Goal: Task Accomplishment & Management: Complete application form

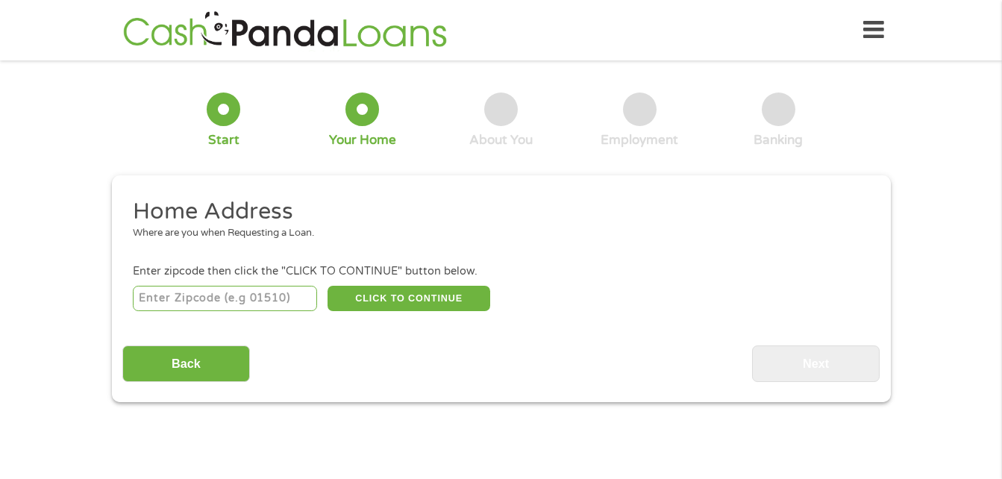
click at [266, 295] on input "number" at bounding box center [225, 298] width 184 height 25
type input "17745"
click at [431, 299] on button "CLICK TO CONTINUE" at bounding box center [409, 298] width 163 height 25
type input "17745"
type input "Lock Haven"
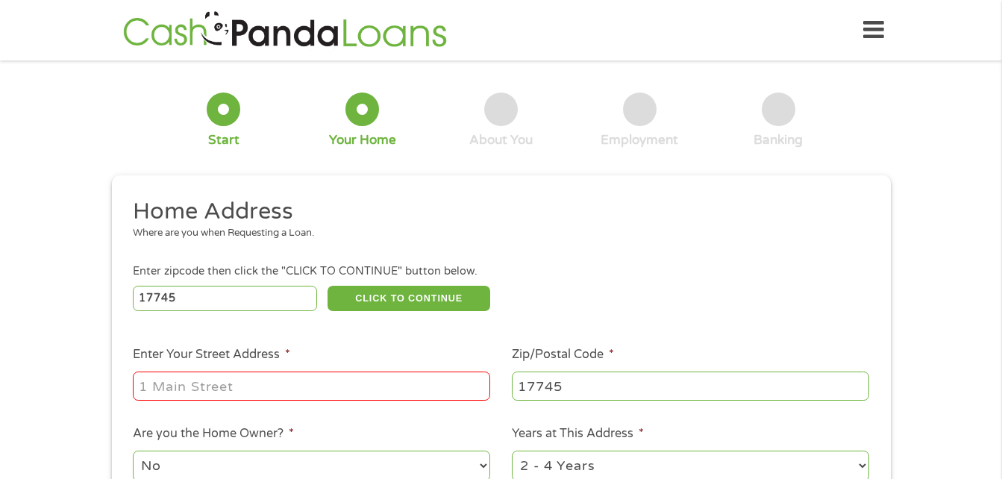
click at [353, 387] on input "Enter Your Street Address *" at bounding box center [311, 386] width 357 height 28
type input "[STREET_ADDRESS]"
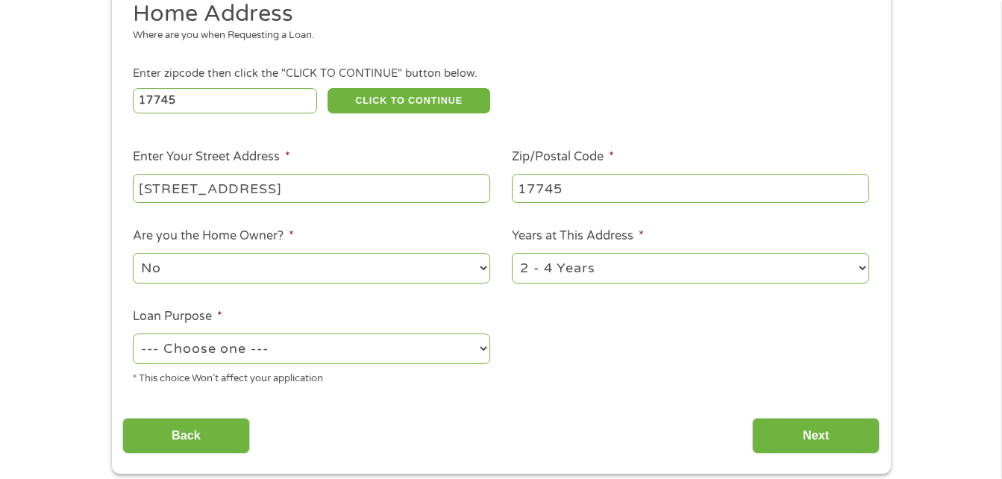
scroll to position [224, 0]
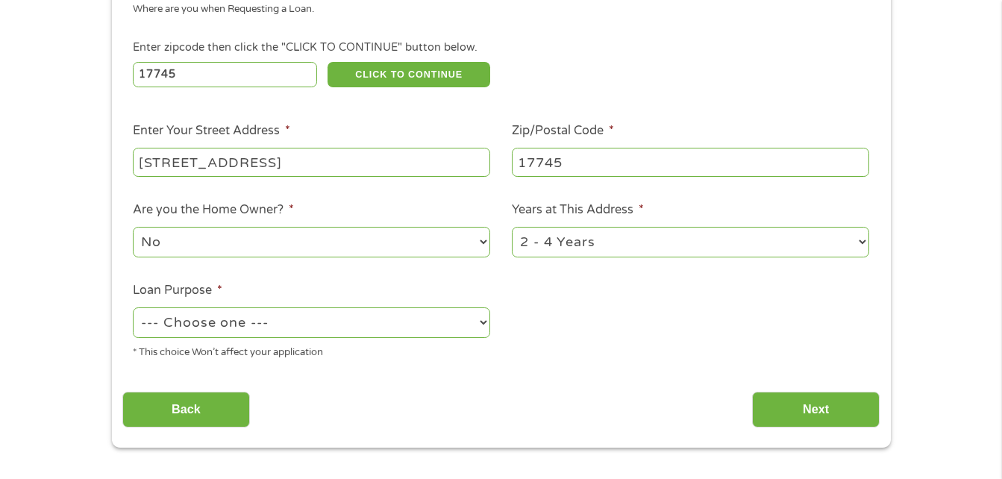
click at [481, 324] on select "--- Choose one --- Pay Bills Debt Consolidation Home Improvement Major Purchase…" at bounding box center [311, 322] width 357 height 31
select select "paybills"
click at [133, 307] on select "--- Choose one --- Pay Bills Debt Consolidation Home Improvement Major Purchase…" at bounding box center [311, 322] width 357 height 31
click at [800, 407] on input "Next" at bounding box center [816, 410] width 128 height 37
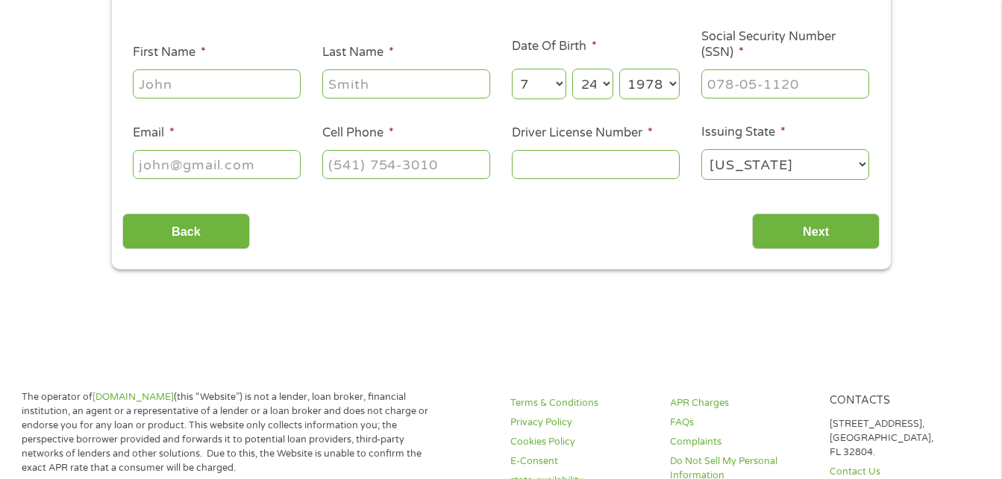
scroll to position [6, 6]
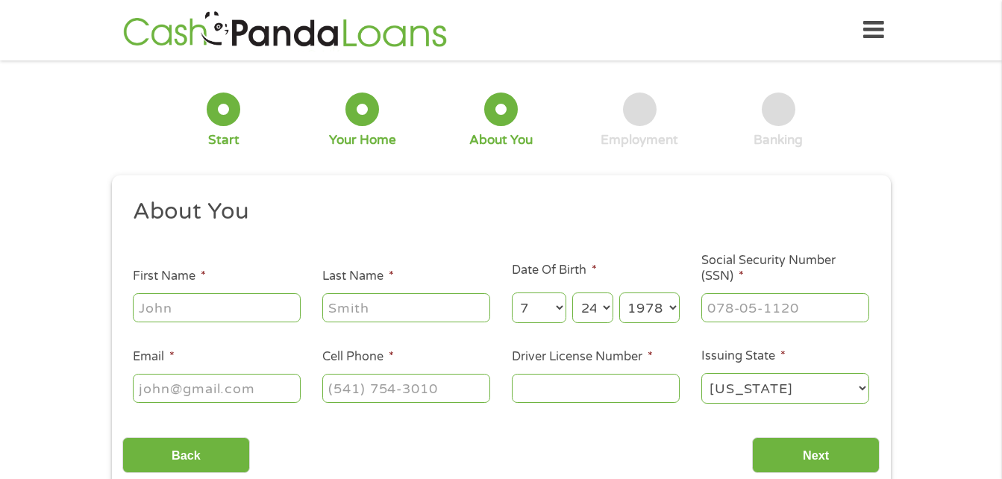
click at [285, 316] on input "First Name *" at bounding box center [217, 307] width 168 height 28
type input "[PERSON_NAME]"
type input "[PERSON_NAME][EMAIL_ADDRESS][DOMAIN_NAME]"
type input "[PHONE_NUMBER]"
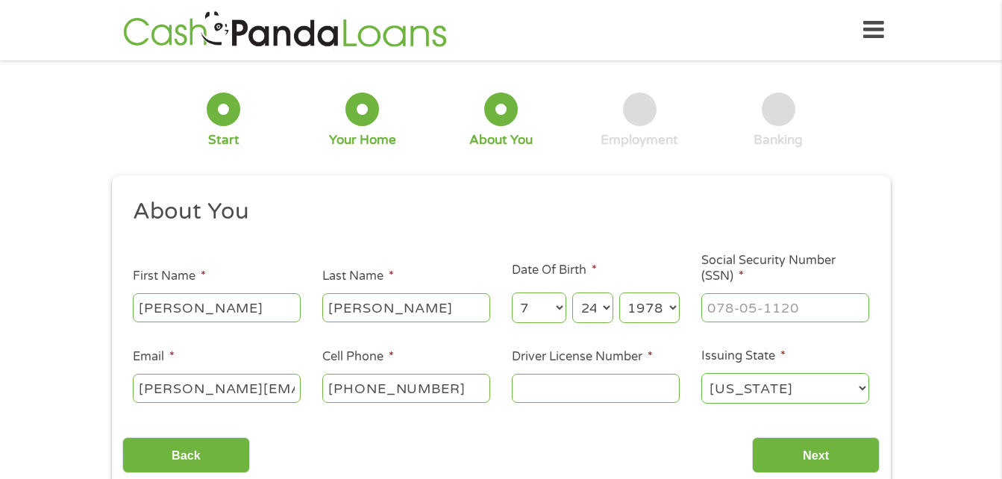
click at [581, 387] on input "Driver License Number *" at bounding box center [596, 388] width 168 height 28
type input "25468287"
click at [761, 310] on input "___-__-____" at bounding box center [786, 307] width 168 height 28
type input "170-68-3407"
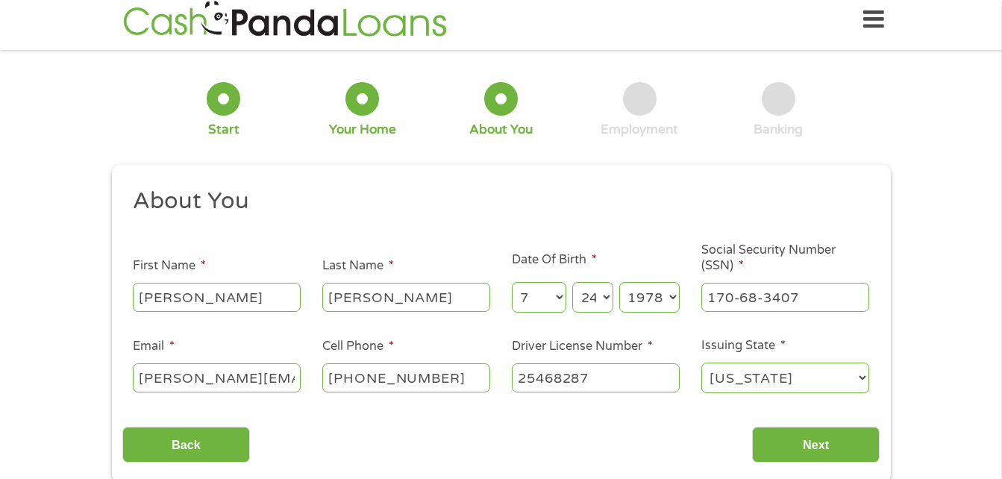
scroll to position [75, 0]
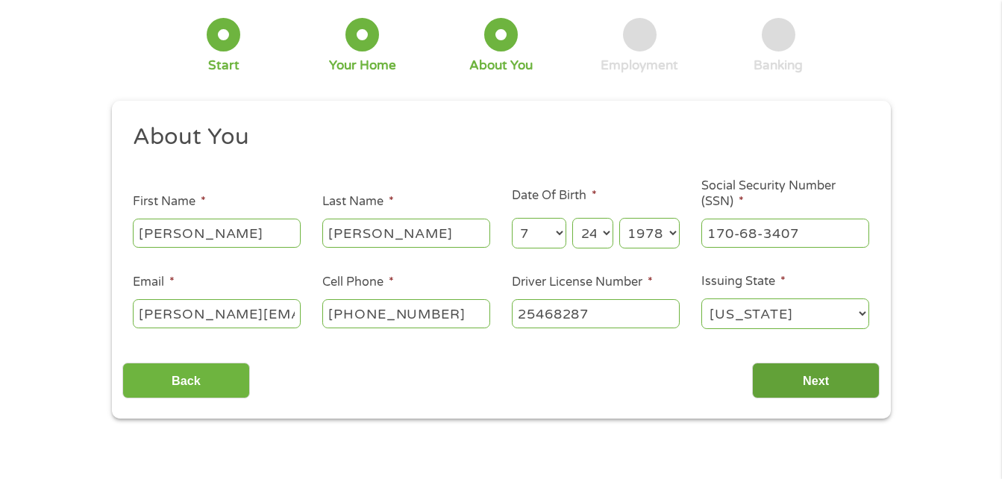
click at [820, 381] on input "Next" at bounding box center [816, 381] width 128 height 37
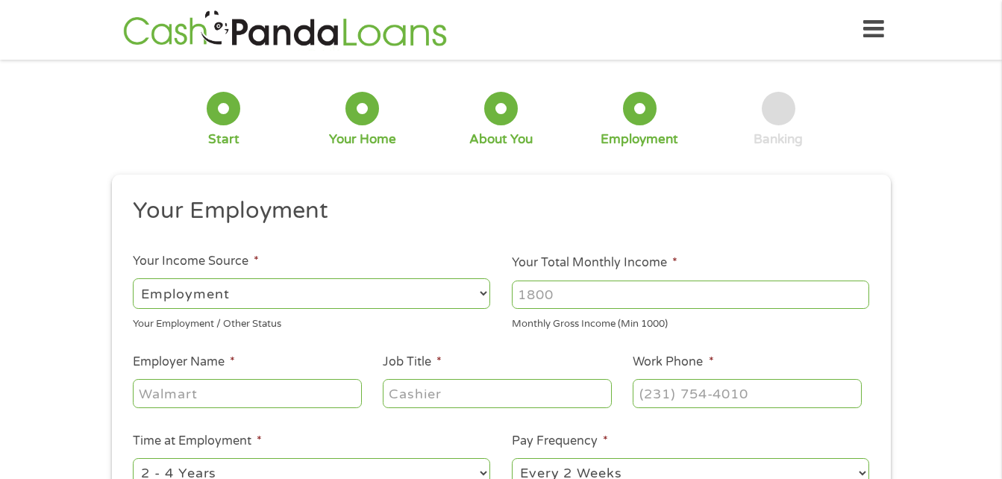
scroll to position [6, 6]
click at [578, 302] on input "Your Total Monthly Income *" at bounding box center [690, 295] width 357 height 28
click at [858, 302] on input "1000" at bounding box center [690, 295] width 357 height 28
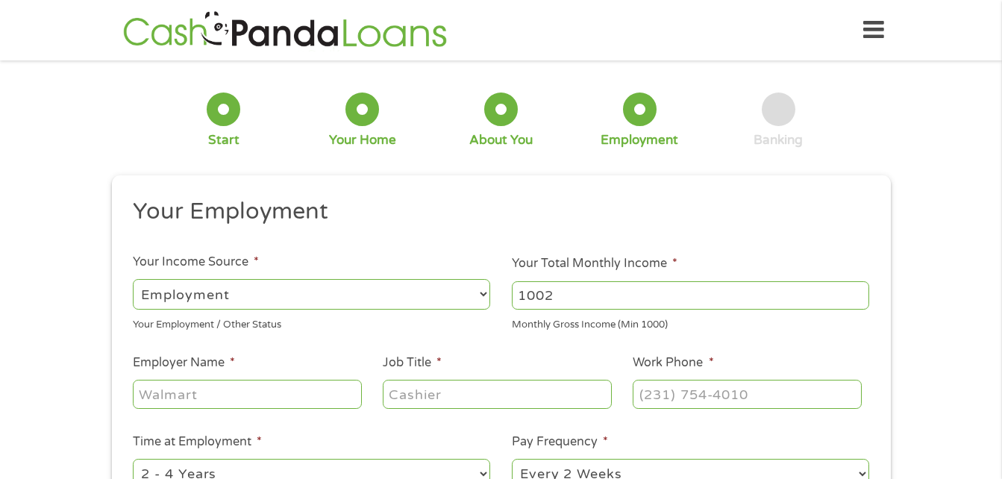
click at [856, 292] on input "1002" at bounding box center [690, 295] width 357 height 28
click at [856, 292] on input "1069" at bounding box center [690, 295] width 357 height 28
click at [857, 292] on input "1071" at bounding box center [690, 295] width 357 height 28
click at [857, 292] on input "1072" at bounding box center [690, 295] width 357 height 28
click at [857, 292] on input "1073" at bounding box center [690, 295] width 357 height 28
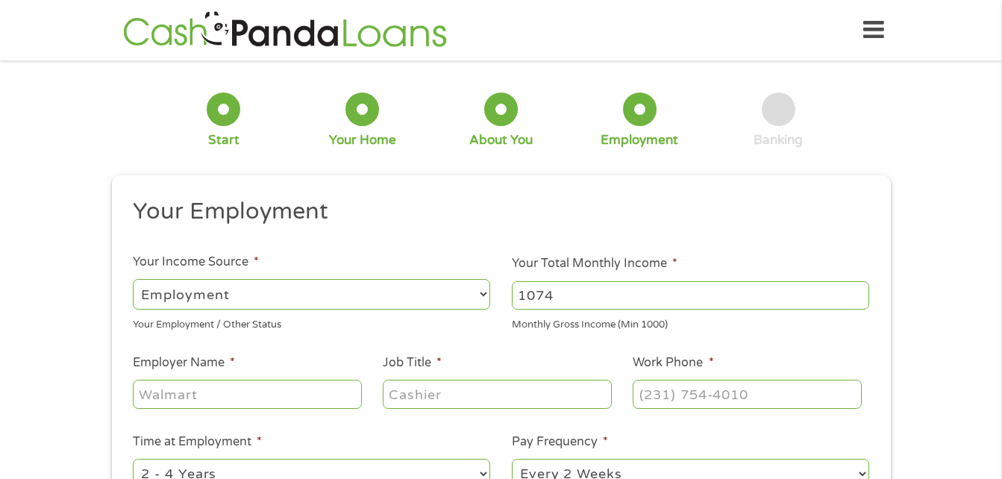
click at [857, 292] on input "1074" at bounding box center [690, 295] width 357 height 28
click at [857, 292] on input "1075" at bounding box center [690, 295] width 357 height 28
click at [857, 292] on input "1076" at bounding box center [690, 295] width 357 height 28
click at [857, 292] on input "1077" at bounding box center [690, 295] width 357 height 28
click at [857, 292] on input "1078" at bounding box center [690, 295] width 357 height 28
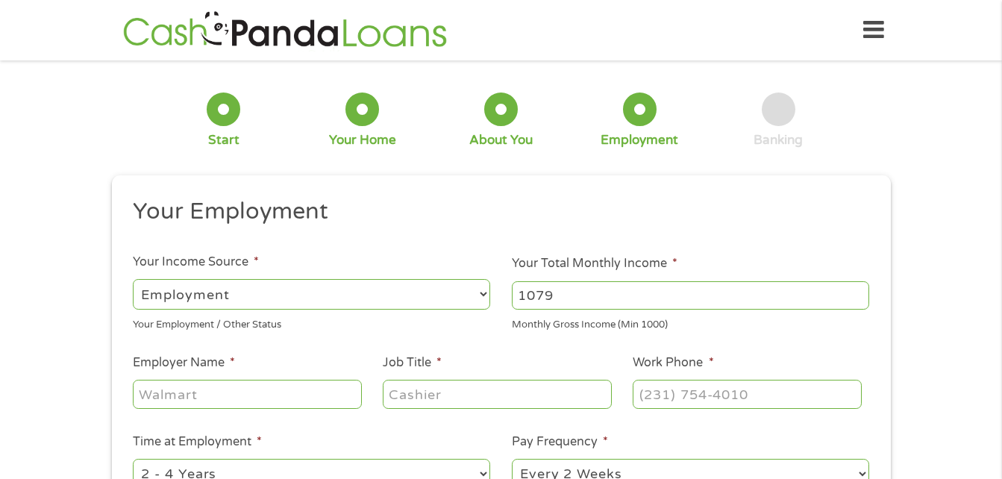
click at [857, 292] on input "1079" at bounding box center [690, 295] width 357 height 28
click at [857, 292] on input "1080" at bounding box center [690, 295] width 357 height 28
click at [857, 292] on input "1081" at bounding box center [690, 295] width 357 height 28
click at [858, 300] on input "1019" at bounding box center [690, 295] width 357 height 28
click at [858, 300] on input "1018" at bounding box center [690, 295] width 357 height 28
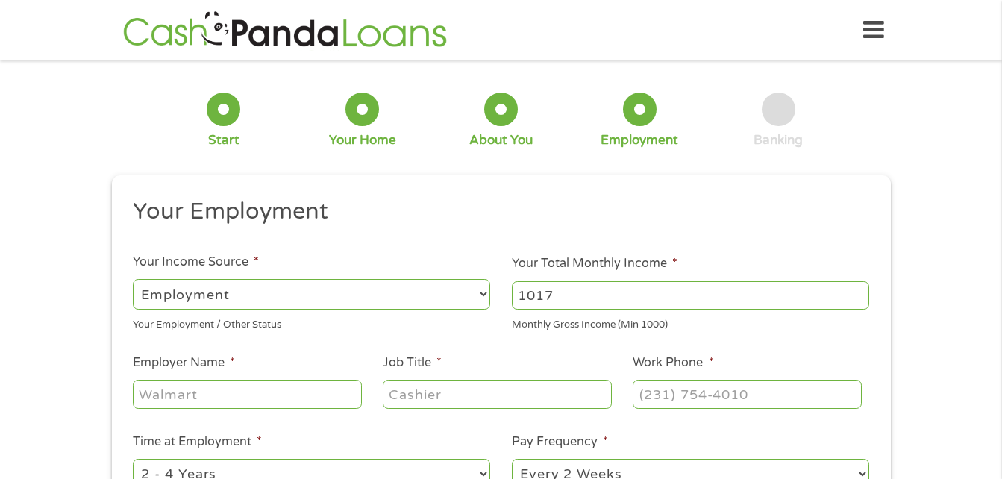
click at [858, 300] on input "1017" at bounding box center [690, 295] width 357 height 28
click at [858, 300] on input "1016" at bounding box center [690, 295] width 357 height 28
click at [858, 300] on input "1004" at bounding box center [690, 295] width 357 height 28
type input "1000"
click at [858, 300] on input "1000" at bounding box center [690, 295] width 357 height 28
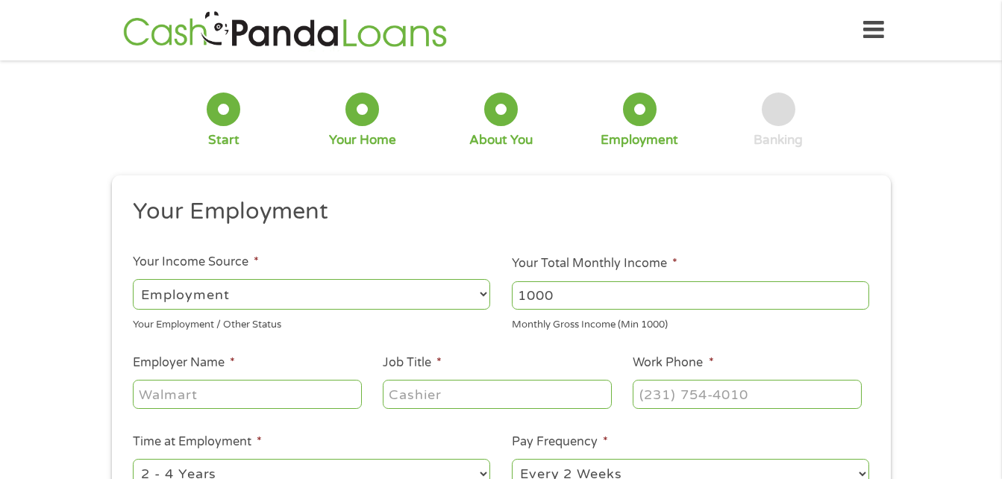
click at [241, 400] on input "Employer Name *" at bounding box center [247, 394] width 228 height 28
type input "Aramark"
click at [463, 402] on input "Job Title *" at bounding box center [497, 394] width 228 height 28
type input "supervisor"
click at [802, 396] on input "(___) ___-____" at bounding box center [747, 394] width 228 height 28
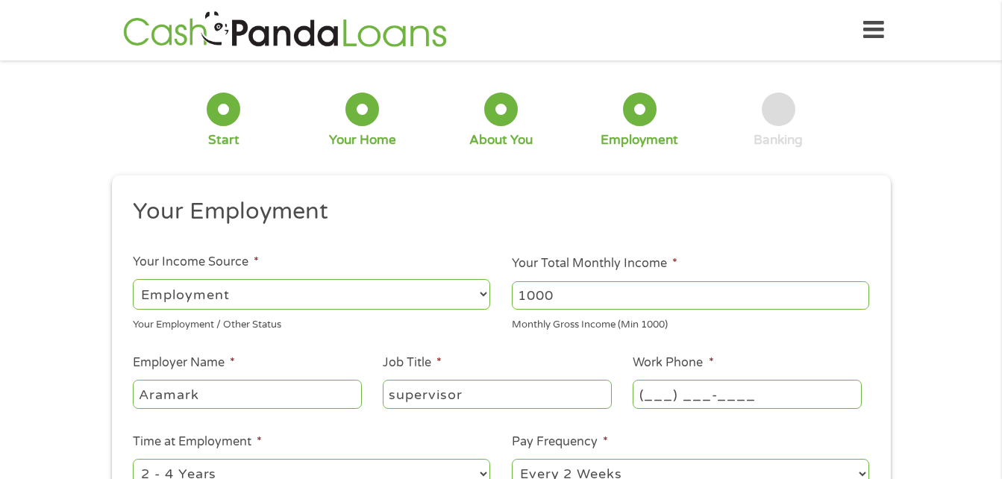
click at [662, 399] on input "(___) ___-____" at bounding box center [747, 394] width 228 height 28
type input "[PHONE_NUMBER]"
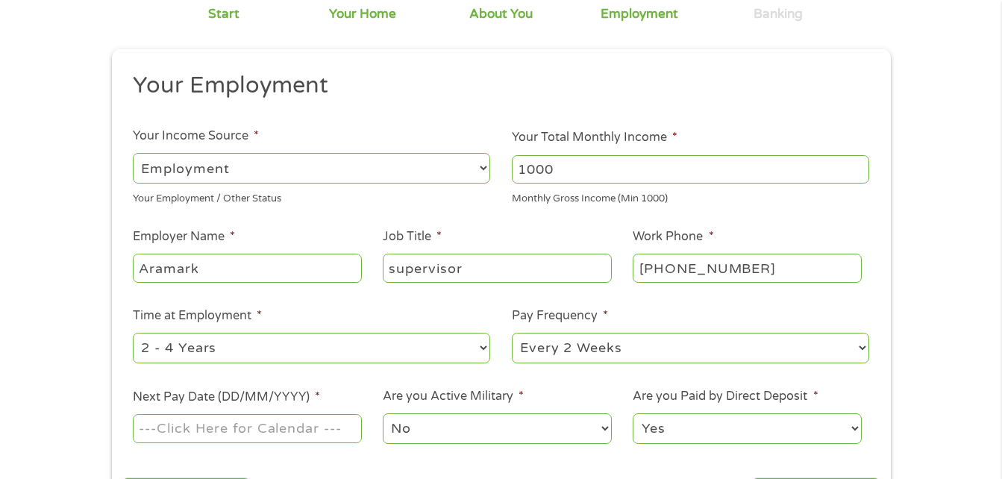
scroll to position [149, 0]
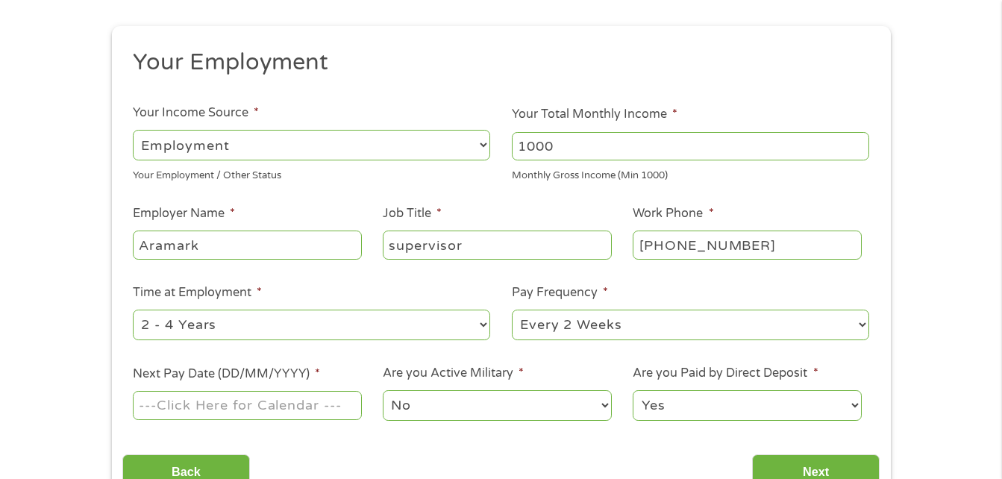
click at [483, 325] on select "--- Choose one --- 1 Year or less 1 - 2 Years 2 - 4 Years Over 4 Years" at bounding box center [311, 325] width 357 height 31
select select "60months"
click at [133, 310] on select "--- Choose one --- 1 Year or less 1 - 2 Years 2 - 4 Years Over 4 Years" at bounding box center [311, 325] width 357 height 31
click at [858, 328] on select "--- Choose one --- Every 2 Weeks Every Week Monthly Semi-Monthly" at bounding box center [690, 325] width 357 height 31
select select "weekly"
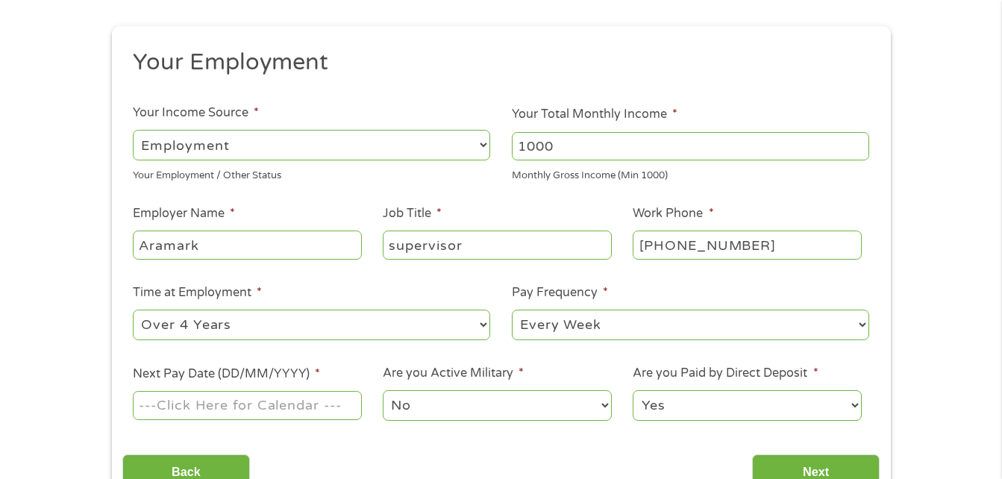
click at [512, 310] on select "--- Choose one --- Every 2 Weeks Every Week Monthly Semi-Monthly" at bounding box center [690, 325] width 357 height 31
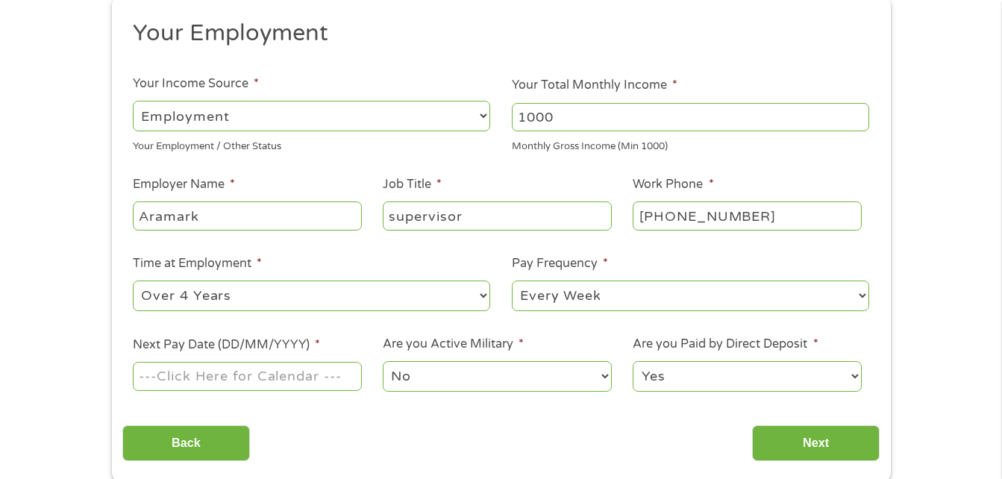
scroll to position [224, 0]
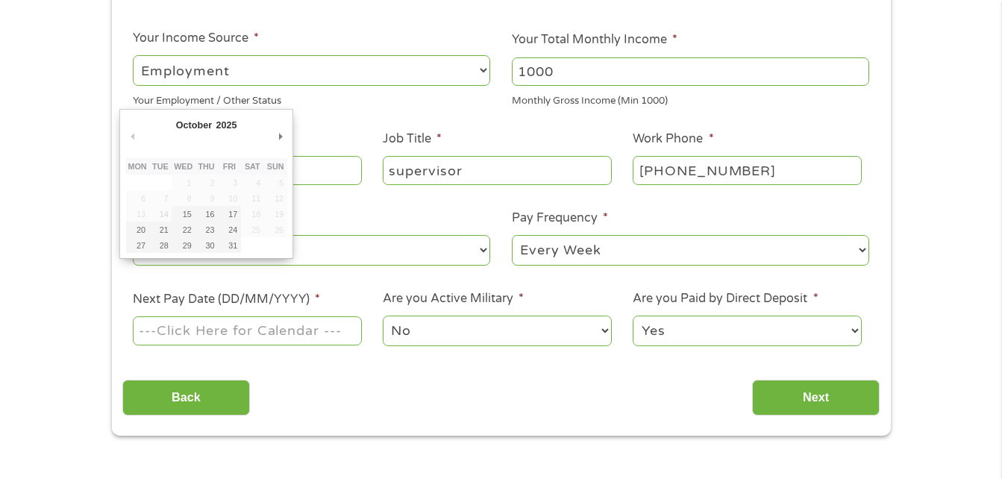
click at [296, 333] on input "Next Pay Date (DD/MM/YYYY) *" at bounding box center [247, 330] width 228 height 28
type input "[DATE]"
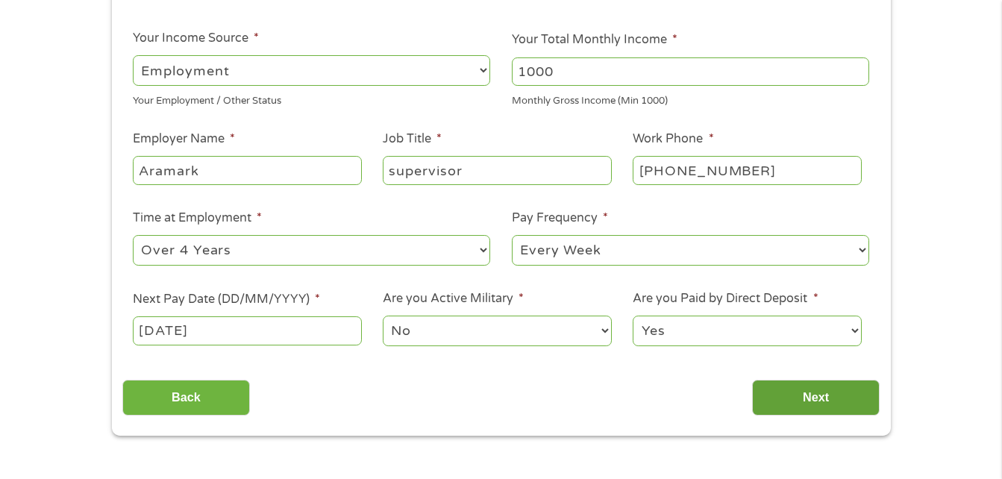
click at [813, 399] on input "Next" at bounding box center [816, 398] width 128 height 37
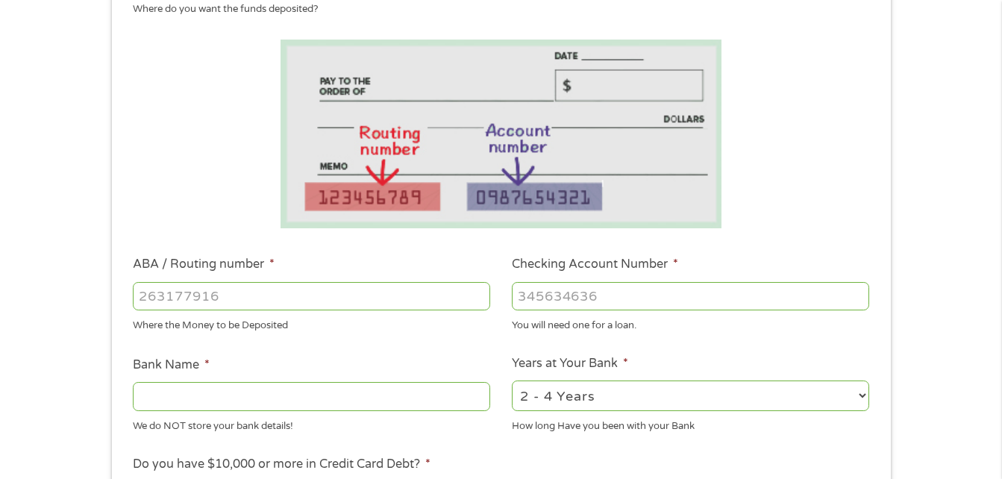
click at [239, 299] on input "ABA / Routing number *" at bounding box center [311, 296] width 357 height 28
type input "231387026"
type input "HORIZON FEDERAL CREDIT UNION"
type input "231387026"
click at [642, 301] on input "Checking Account Number *" at bounding box center [690, 296] width 357 height 28
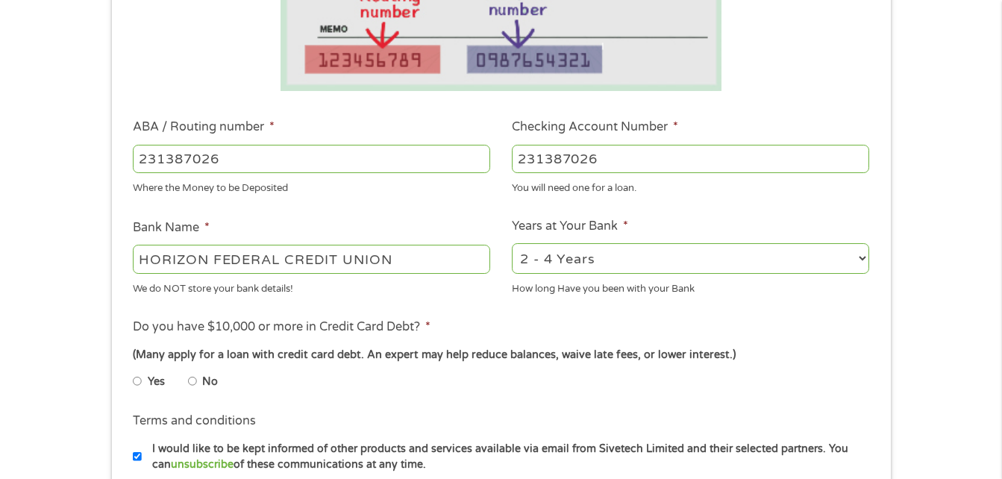
scroll to position [373, 0]
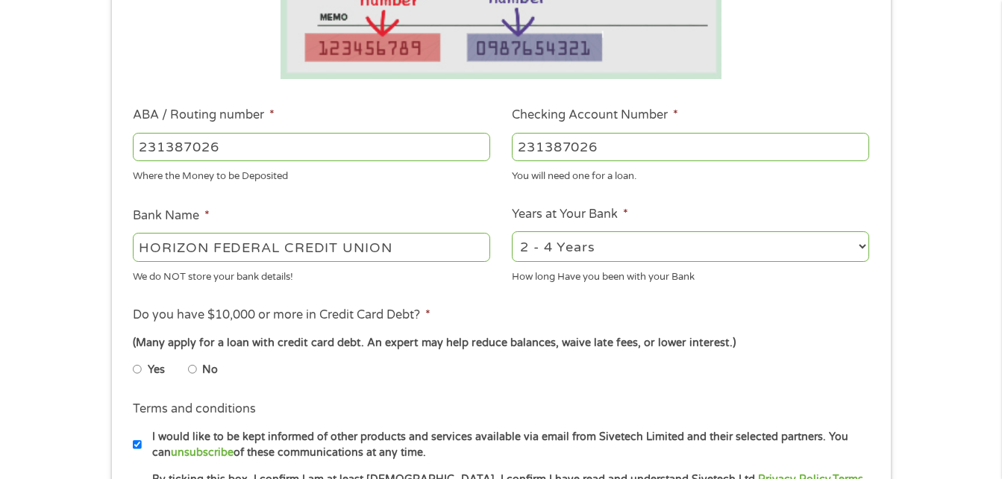
type input "231387026"
click at [859, 244] on select "2 - 4 Years 6 - 12 Months 1 - 2 Years Over 4 Years" at bounding box center [690, 246] width 357 height 31
select select "24months"
click at [512, 231] on select "2 - 4 Years 6 - 12 Months 1 - 2 Years Over 4 Years" at bounding box center [690, 246] width 357 height 31
click at [193, 369] on input "No" at bounding box center [192, 369] width 9 height 24
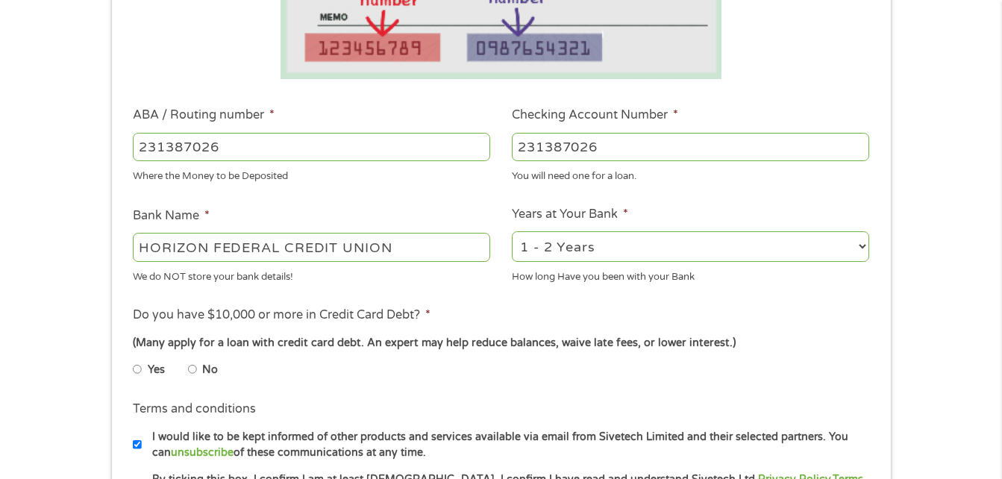
radio input "true"
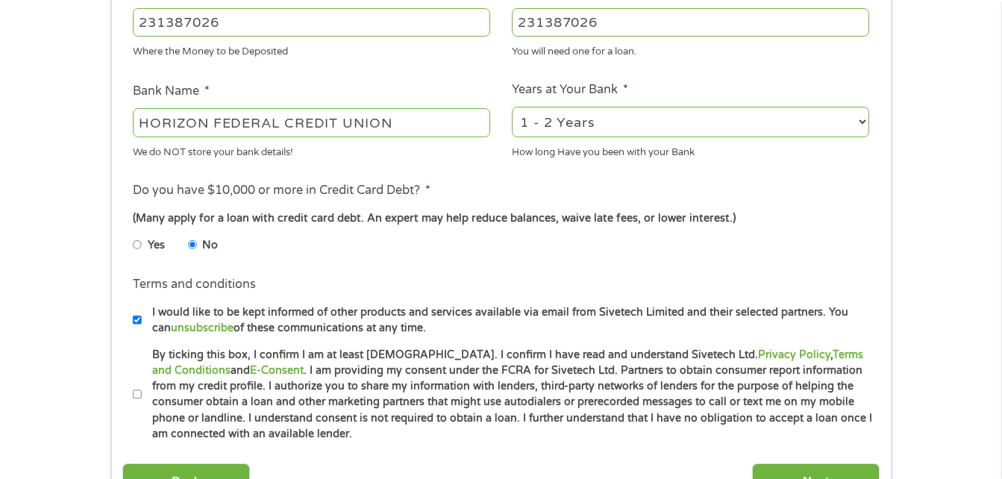
scroll to position [522, 0]
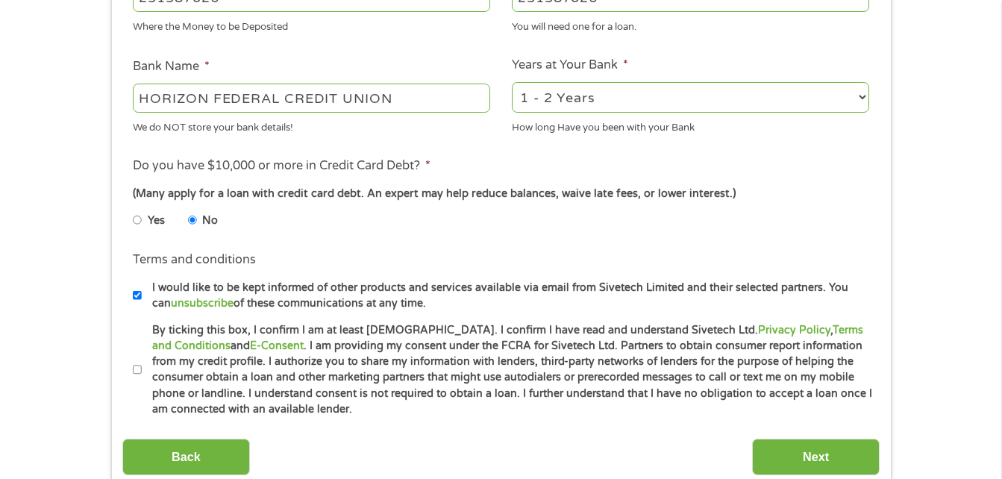
click at [137, 371] on input "By ticking this box, I confirm I am at least [DEMOGRAPHIC_DATA]. I confirm I ha…" at bounding box center [137, 370] width 9 height 24
checkbox input "true"
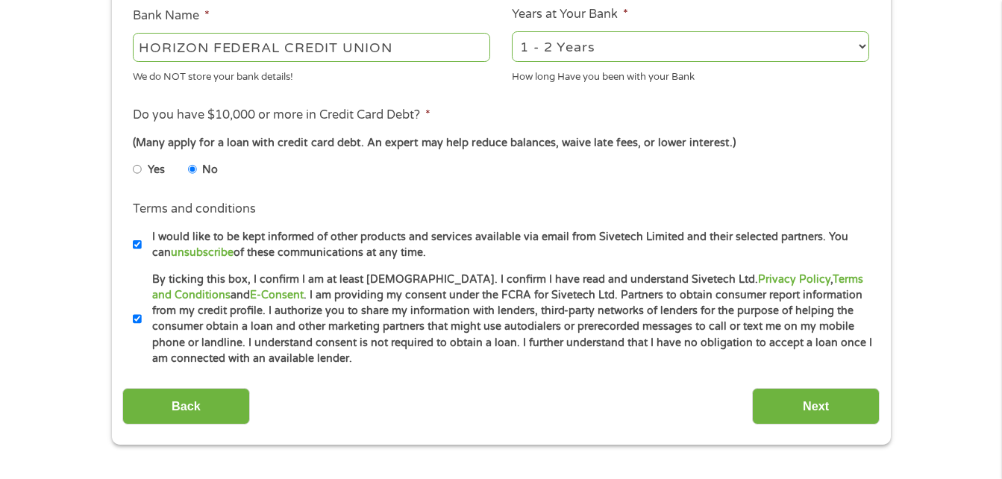
scroll to position [672, 0]
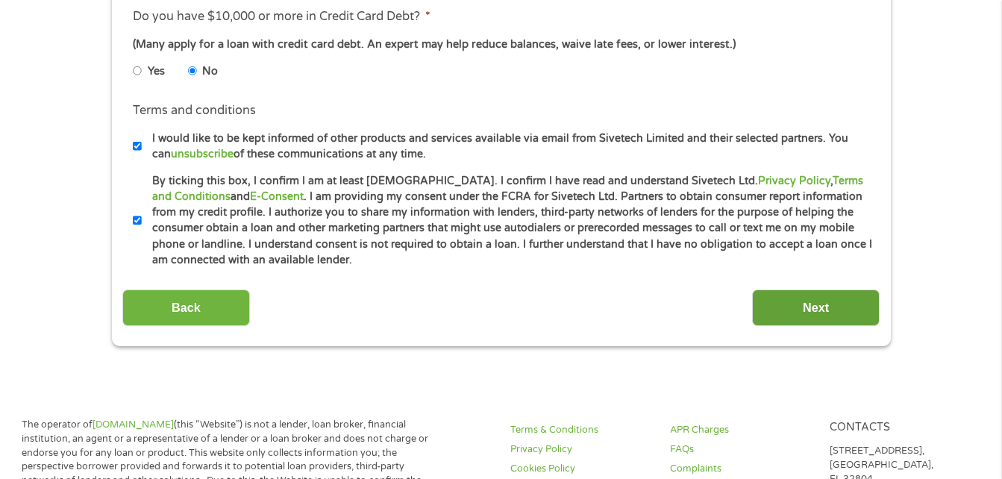
click at [815, 299] on input "Next" at bounding box center [816, 308] width 128 height 37
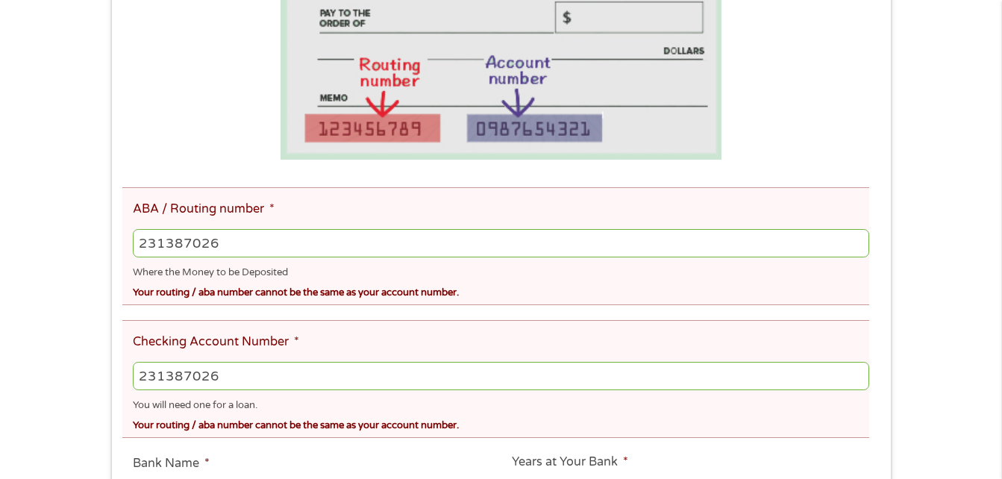
scroll to position [373, 0]
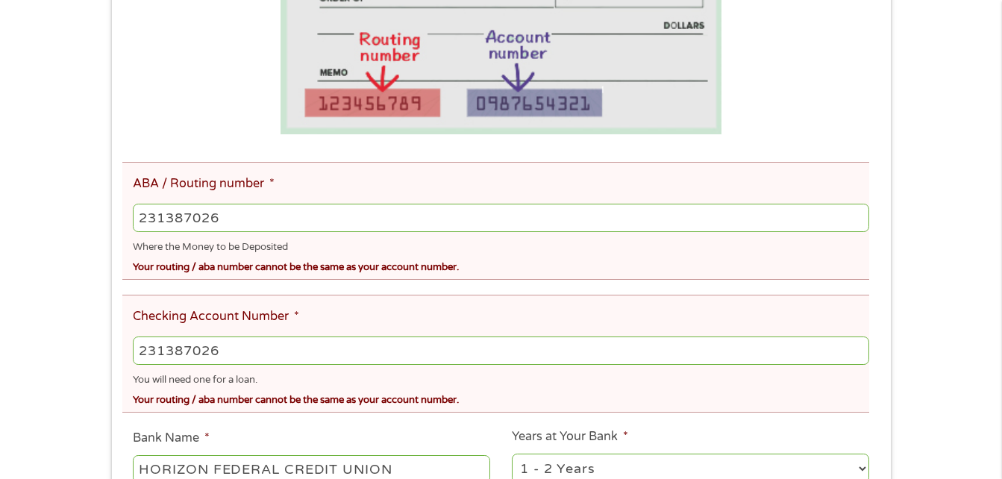
click at [222, 287] on ul "Bank Information Where do you want the funds deposited? ABA / Routing number * …" at bounding box center [501, 334] width 758 height 909
click at [283, 355] on input "231387026" at bounding box center [501, 351] width 736 height 28
type input "2"
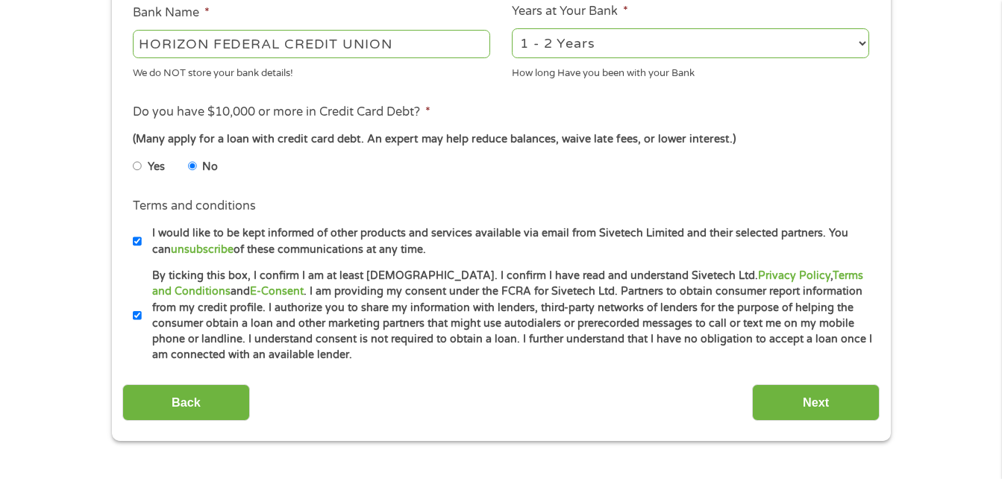
scroll to position [821, 0]
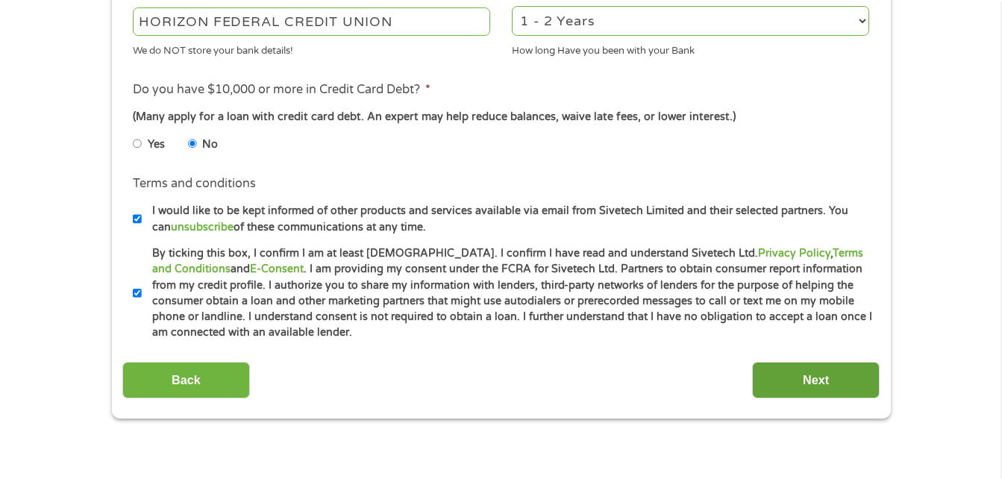
type input "7505434378"
click at [816, 380] on input "Next" at bounding box center [816, 380] width 128 height 37
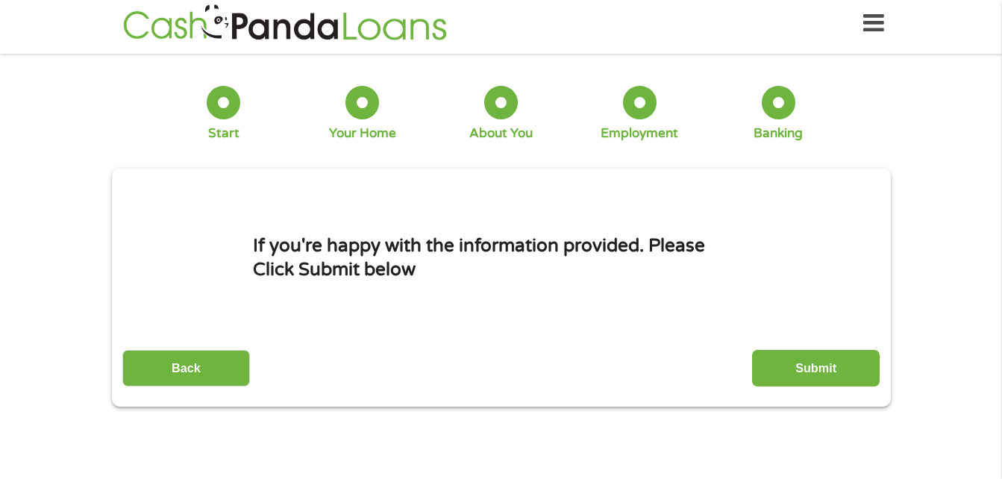
scroll to position [0, 0]
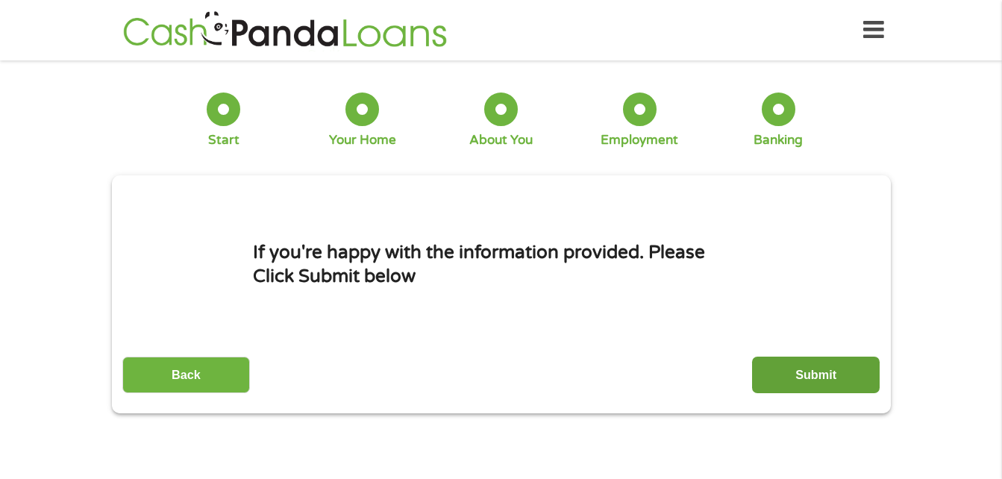
click at [814, 369] on input "Submit" at bounding box center [816, 375] width 128 height 37
